Goal: Navigation & Orientation: Find specific page/section

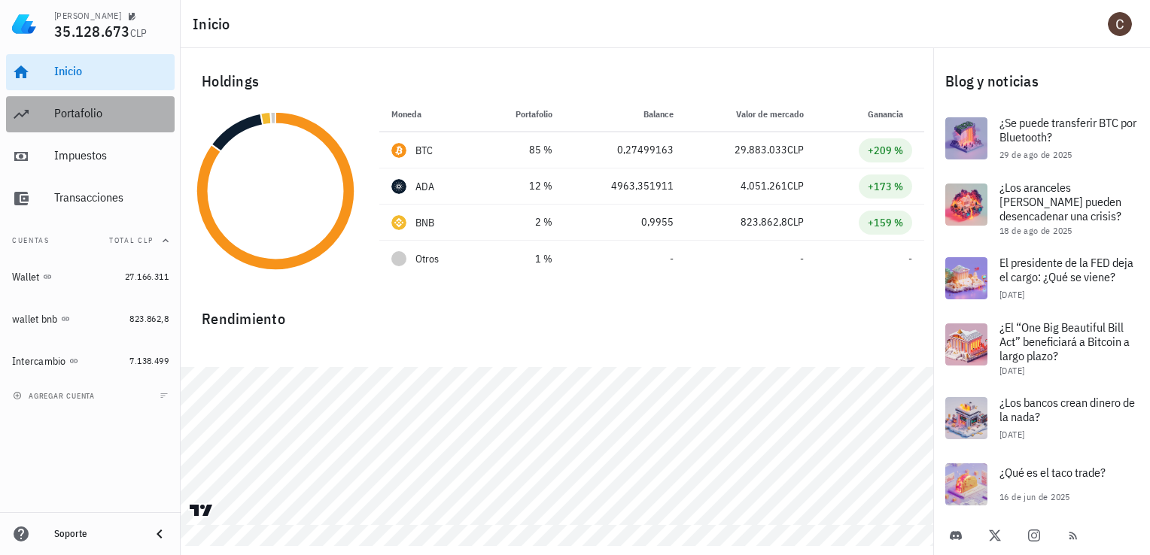
click at [93, 111] on div "Portafolio" at bounding box center [111, 113] width 114 height 14
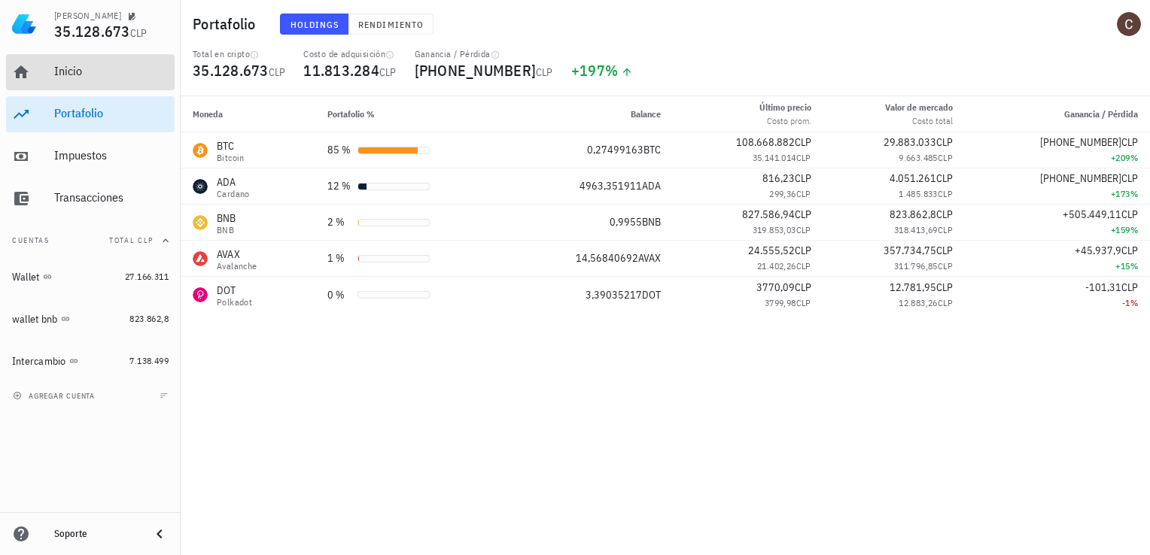
click at [129, 78] on div "Inicio" at bounding box center [111, 71] width 114 height 14
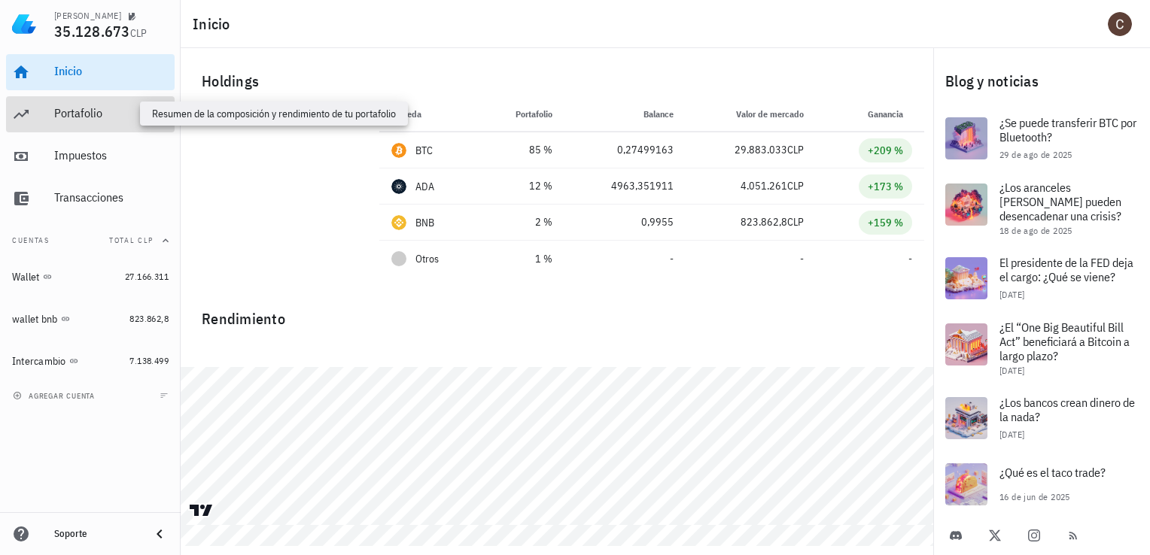
click at [105, 108] on div "Portafolio" at bounding box center [111, 113] width 114 height 14
